Goal: Task Accomplishment & Management: Use online tool/utility

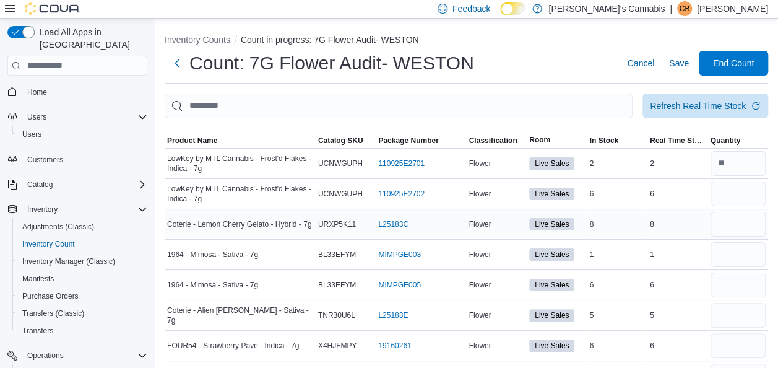
type input "*"
click at [733, 228] on input "number" at bounding box center [738, 224] width 56 height 25
type input "*"
click at [733, 260] on input "number" at bounding box center [738, 254] width 56 height 25
type input "*"
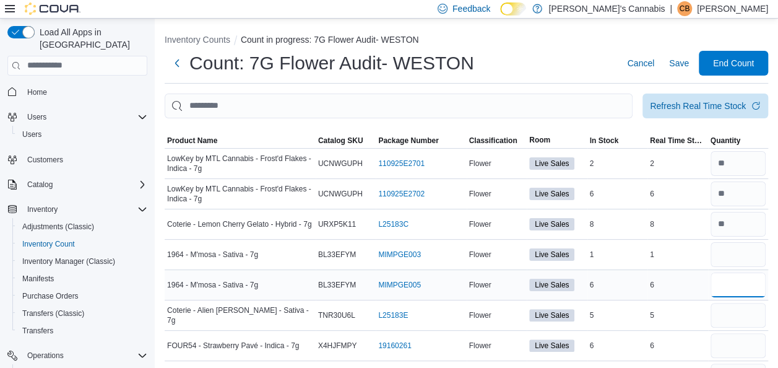
click at [730, 277] on input "number" at bounding box center [738, 284] width 56 height 25
type input "*"
click at [734, 315] on input "number" at bounding box center [738, 315] width 56 height 25
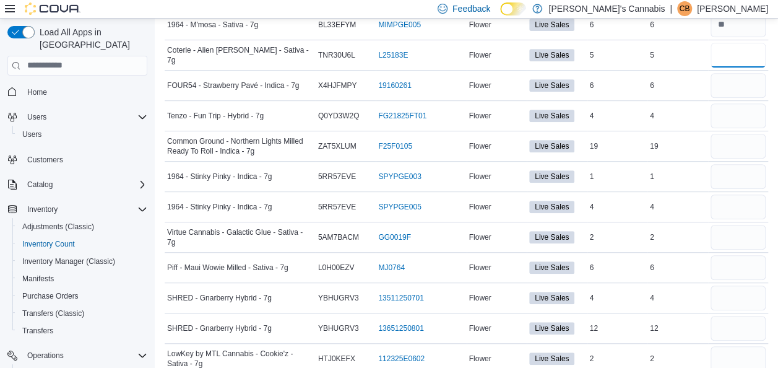
scroll to position [256, 0]
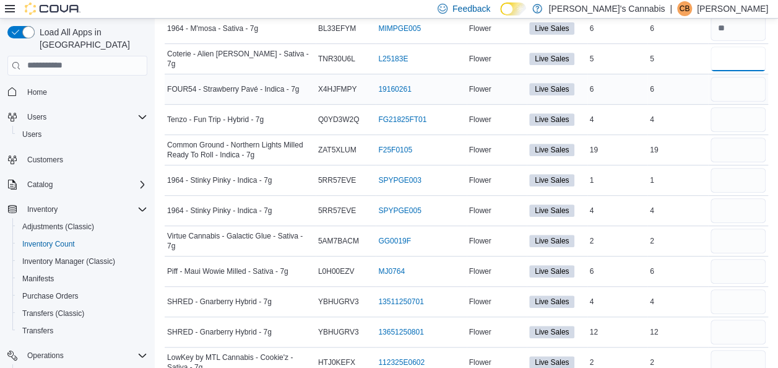
type input "*"
click at [744, 90] on input "number" at bounding box center [738, 89] width 56 height 25
type input "*"
click at [736, 127] on input "number" at bounding box center [738, 119] width 56 height 25
type input "*"
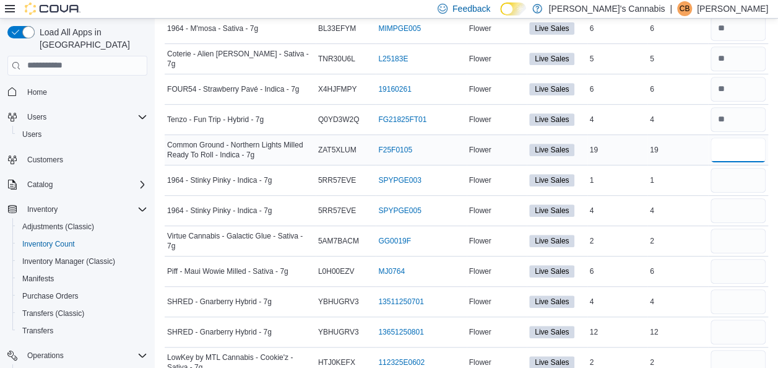
click at [737, 146] on input "number" at bounding box center [738, 149] width 56 height 25
type input "**"
click at [743, 183] on input "number" at bounding box center [738, 180] width 56 height 25
type input "*"
click at [738, 203] on input "number" at bounding box center [738, 210] width 56 height 25
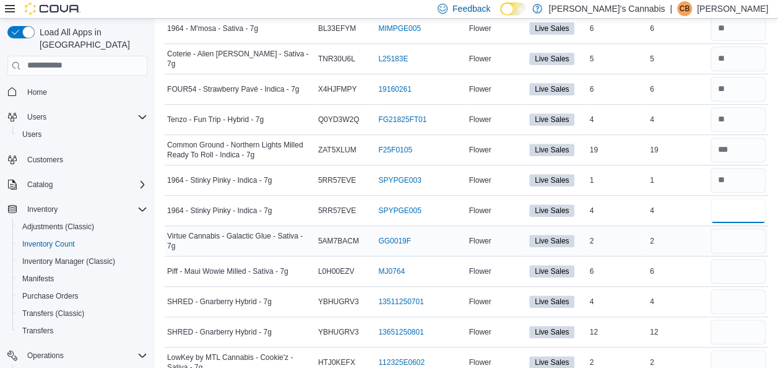
type input "*"
click at [733, 239] on input "number" at bounding box center [738, 240] width 56 height 25
type input "*"
click at [730, 275] on input "number" at bounding box center [738, 271] width 56 height 25
type input "*"
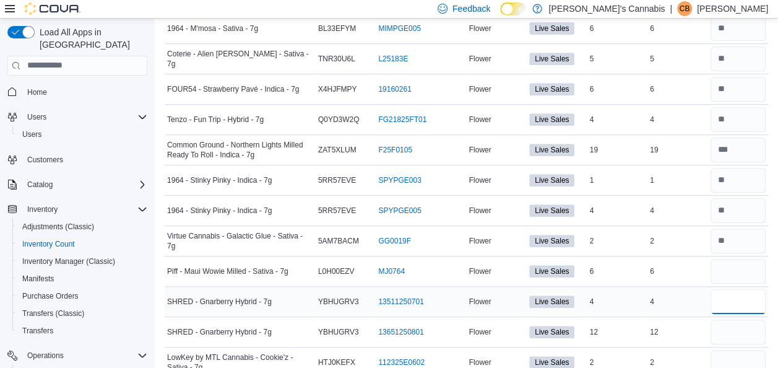
click at [730, 302] on input "number" at bounding box center [738, 301] width 56 height 25
type input "*"
click at [740, 327] on input "number" at bounding box center [738, 331] width 56 height 25
type input "**"
click at [735, 360] on input "number" at bounding box center [738, 362] width 56 height 25
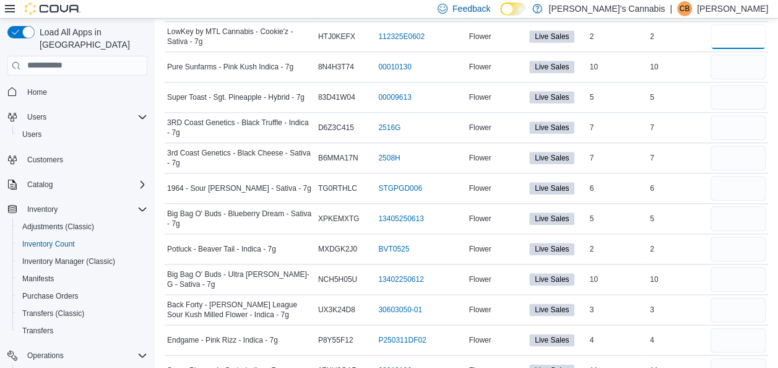
scroll to position [577, 0]
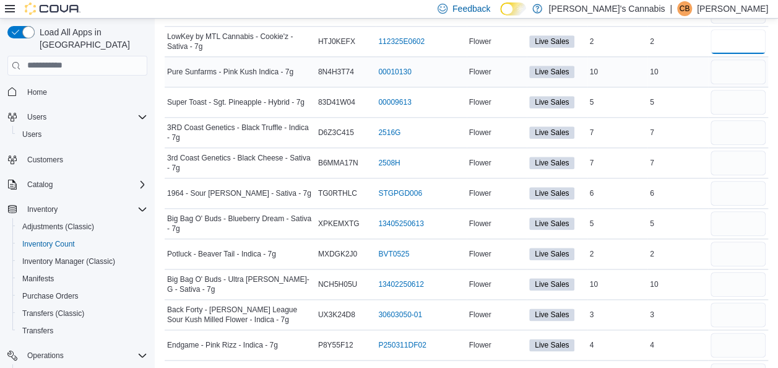
type input "*"
click at [731, 61] on input "number" at bounding box center [738, 71] width 56 height 25
type input "**"
click at [725, 100] on input "number" at bounding box center [738, 102] width 56 height 25
type input "*"
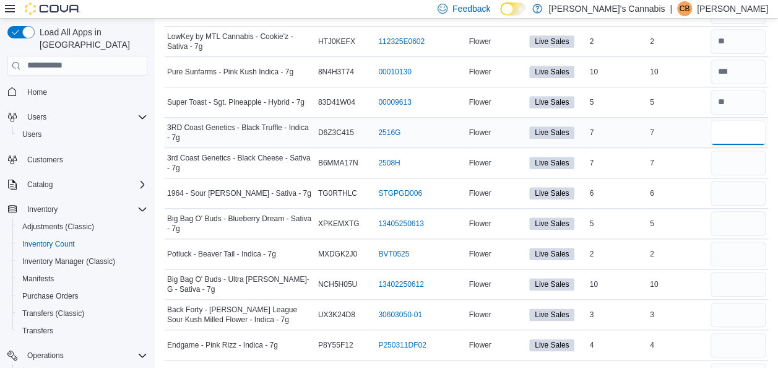
click at [735, 121] on input "number" at bounding box center [738, 132] width 56 height 25
type input "*"
click at [743, 167] on input "number" at bounding box center [738, 162] width 56 height 25
type input "*"
click at [741, 191] on input "number" at bounding box center [738, 193] width 56 height 25
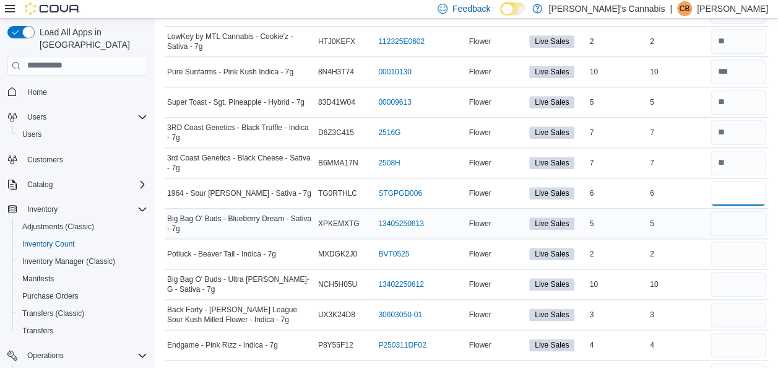
type input "*"
click at [736, 225] on input "number" at bounding box center [738, 223] width 56 height 25
type input "*"
click at [739, 245] on input "number" at bounding box center [738, 253] width 56 height 25
type input "*"
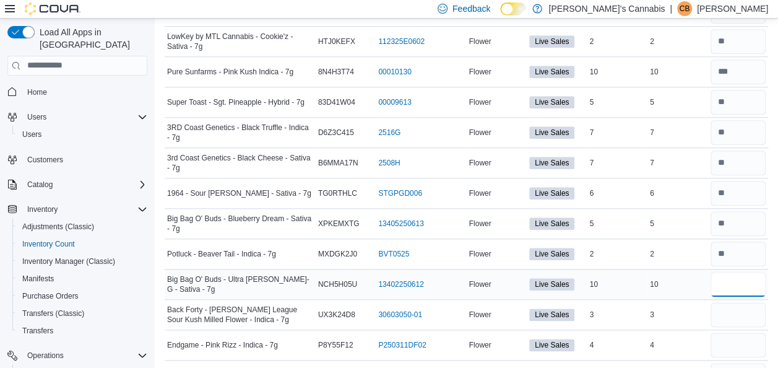
click at [738, 280] on input "number" at bounding box center [738, 284] width 56 height 25
type input "**"
click at [733, 312] on input "number" at bounding box center [738, 314] width 56 height 25
type input "*"
click at [735, 340] on input "number" at bounding box center [738, 344] width 56 height 25
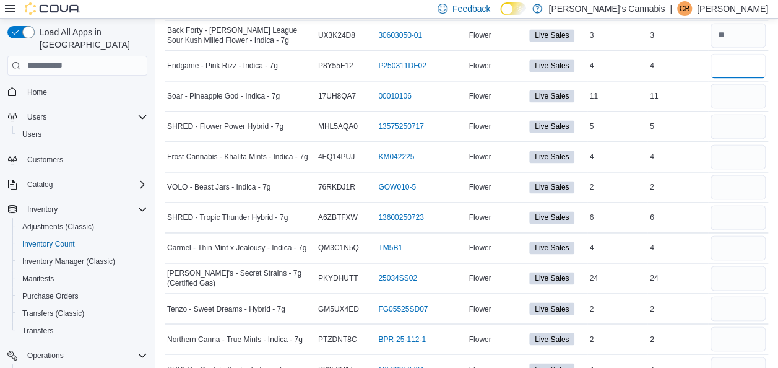
scroll to position [863, 0]
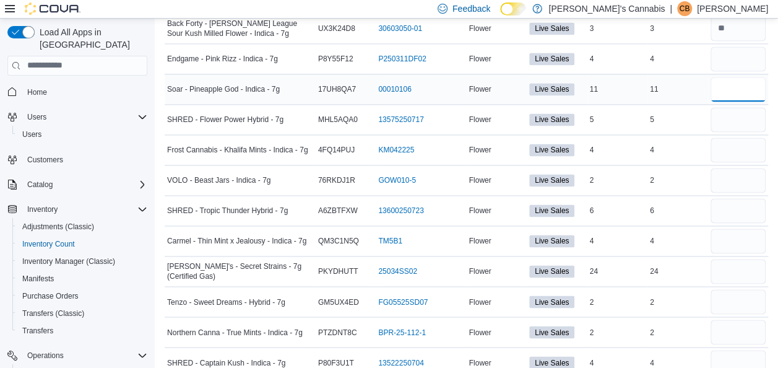
click at [730, 94] on input "number" at bounding box center [738, 89] width 56 height 25
type input "**"
click at [730, 46] on input "number" at bounding box center [738, 58] width 56 height 25
type input "*"
click at [738, 122] on input "number" at bounding box center [738, 119] width 56 height 25
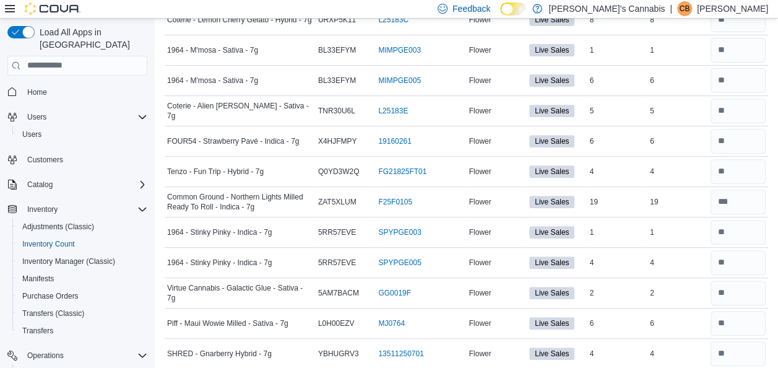
scroll to position [0, 0]
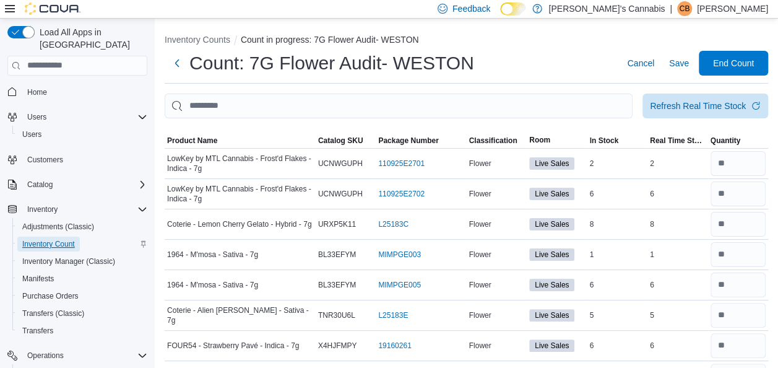
click at [56, 239] on span "Inventory Count" at bounding box center [48, 244] width 53 height 10
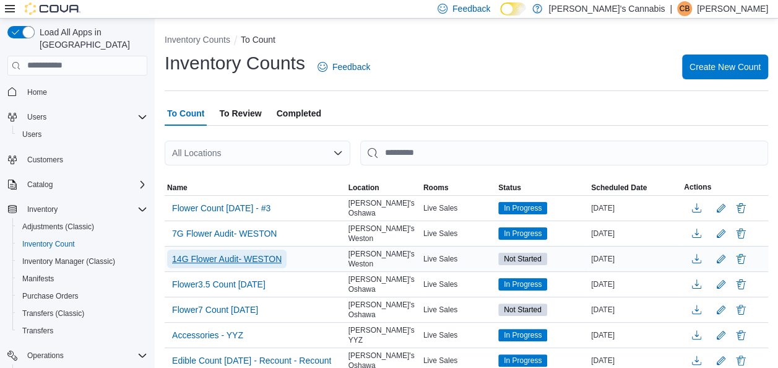
click at [222, 252] on span "14G Flower Audit- WESTON" at bounding box center [227, 258] width 110 height 12
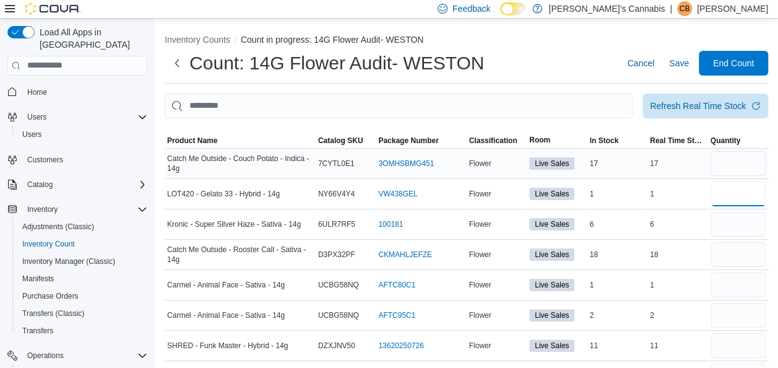
drag, startPoint x: 745, startPoint y: 184, endPoint x: 734, endPoint y: 168, distance: 19.6
type input "*"
drag, startPoint x: 734, startPoint y: 168, endPoint x: 731, endPoint y: 152, distance: 16.4
click at [731, 152] on input "number" at bounding box center [738, 163] width 56 height 25
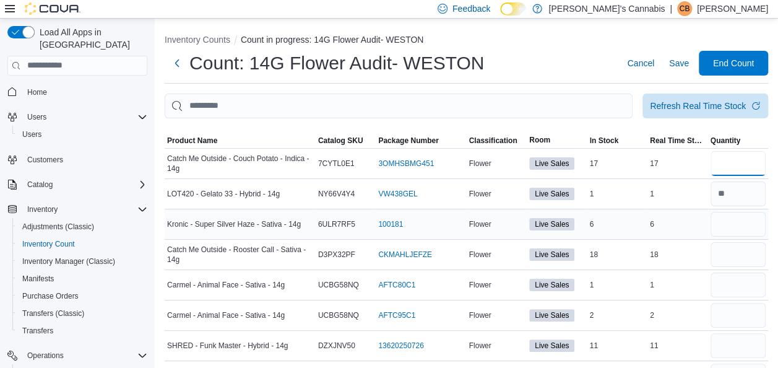
type input "**"
click at [722, 226] on input "number" at bounding box center [738, 224] width 56 height 25
type input "*"
click at [756, 250] on input "number" at bounding box center [738, 254] width 56 height 25
